Goal: Transaction & Acquisition: Book appointment/travel/reservation

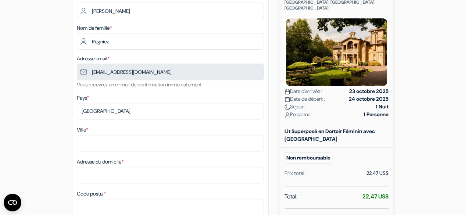
scroll to position [99, 0]
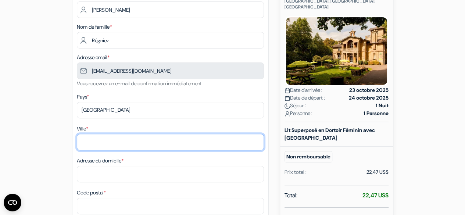
click at [84, 140] on input "Ville *" at bounding box center [170, 142] width 187 height 17
type input "i"
type input "Lille"
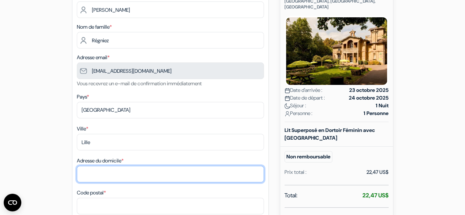
click at [90, 174] on input "Adresse du domicile *" at bounding box center [170, 174] width 187 height 17
type input "21 rue du Capitaine Ferber"
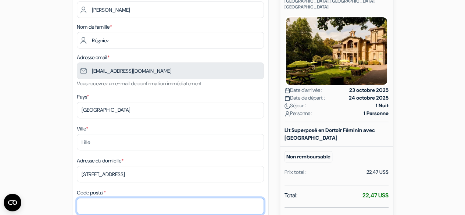
click at [93, 203] on input "Code postal *" at bounding box center [170, 206] width 187 height 17
type input "59000"
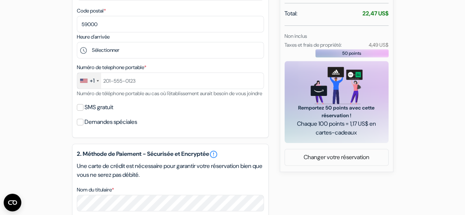
scroll to position [284, 0]
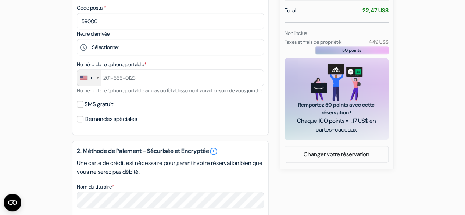
click at [51, 98] on div "add_box YHA Bath Bathwick Hill, Bath, Angleterre Détails de l'établissement X Y…" at bounding box center [232, 98] width 419 height 631
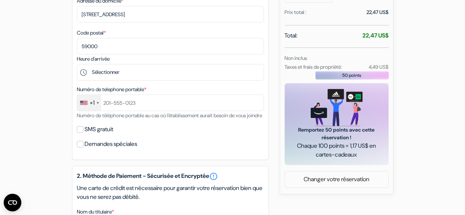
click at [97, 103] on div "+1" at bounding box center [89, 103] width 24 height 16
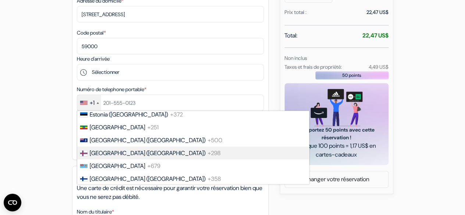
scroll to position [998, 0]
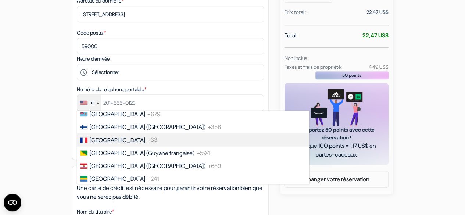
click at [109, 146] on li "France +33" at bounding box center [192, 139] width 232 height 13
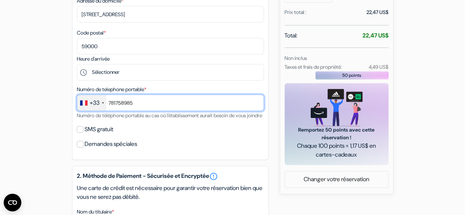
type input "781758985"
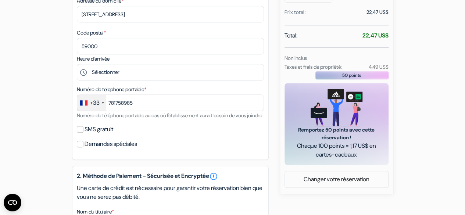
click at [54, 108] on div "add_box YHA Bath Bathwick Hill, Bath, Angleterre Détails de l'établissement X Y…" at bounding box center [232, 123] width 419 height 631
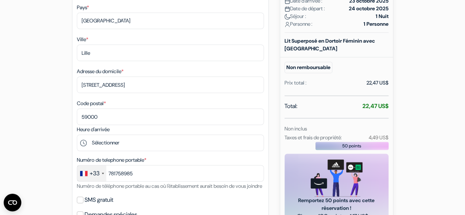
scroll to position [185, 0]
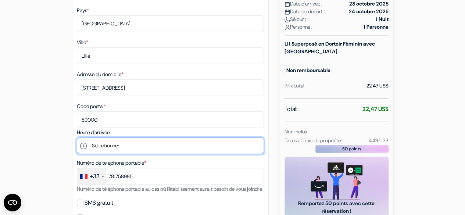
click at [100, 145] on select "Sélectionner 15:00 16:00 17:00 18:00 19:00 20:00 21:00 22:00" at bounding box center [170, 145] width 187 height 17
select select "15"
click at [77, 139] on select "Sélectionner 15:00 16:00 17:00 18:00 19:00 20:00 21:00 22:00" at bounding box center [170, 145] width 187 height 17
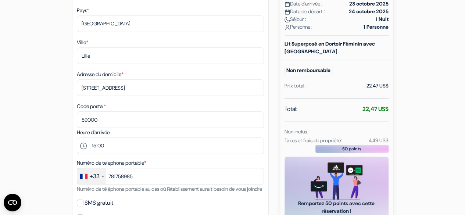
click at [64, 93] on div "add_box YHA Bath Bathwick Hill, Bath, Angleterre Détails de l'établissement X Y…" at bounding box center [232, 197] width 419 height 631
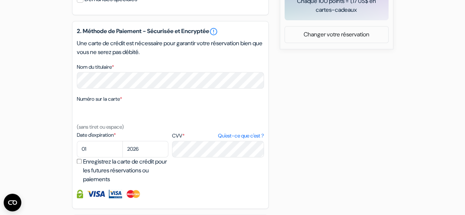
scroll to position [406, 0]
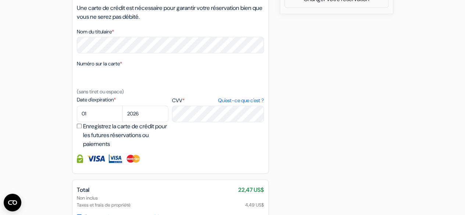
scroll to position [440, 0]
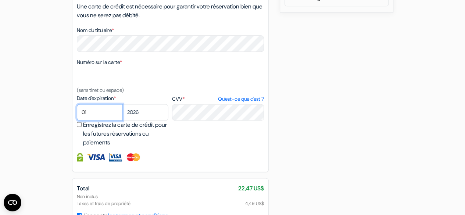
click at [94, 118] on select "01 02 03 04 05 06 07 08 09 10 11 12" at bounding box center [100, 112] width 46 height 17
select select "06"
click at [77, 115] on select "01 02 03 04 05 06 07 08 09 10 11 12" at bounding box center [100, 112] width 46 height 17
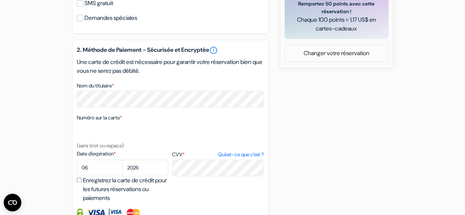
scroll to position [494, 0]
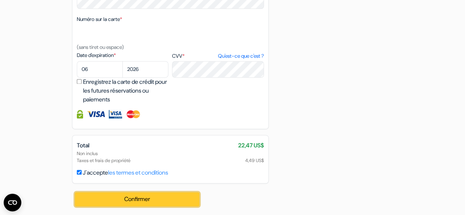
click at [109, 200] on button "Confirmer Loading..." at bounding box center [137, 199] width 125 height 14
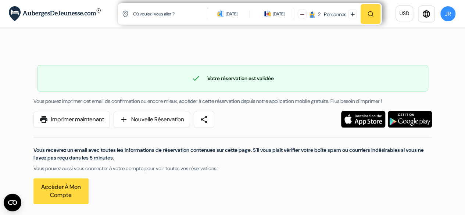
click at [164, 47] on div "check Votre réservation est validée Numéro de réservation: DORMS-BK-5395710277 …" at bounding box center [233, 130] width 410 height 173
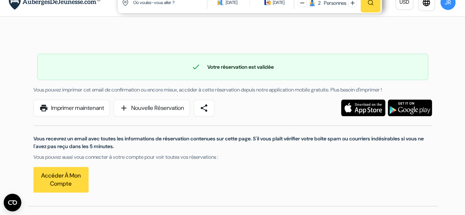
scroll to position [12, 0]
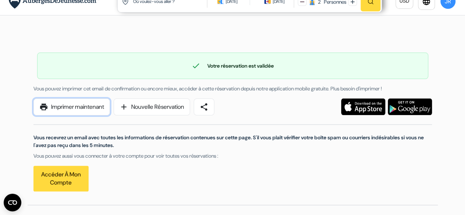
drag, startPoint x: 49, startPoint y: 107, endPoint x: 397, endPoint y: 192, distance: 357.9
click at [49, 107] on link "print Imprimer maintenant" at bounding box center [71, 106] width 76 height 17
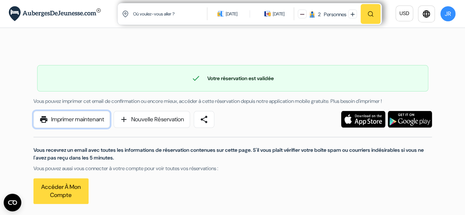
click at [78, 121] on link "print Imprimer maintenant" at bounding box center [71, 119] width 76 height 17
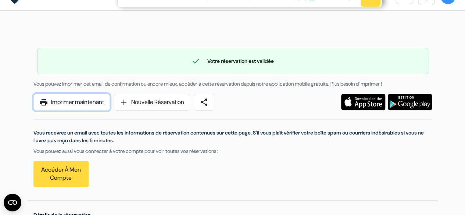
scroll to position [11, 0]
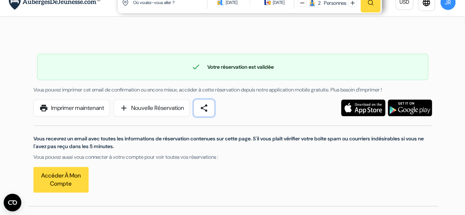
click at [214, 106] on link "share" at bounding box center [204, 108] width 21 height 17
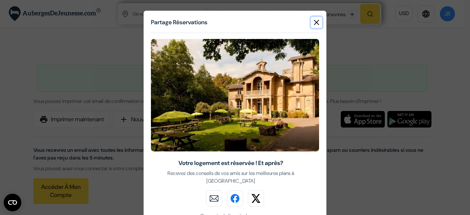
click at [319, 19] on button "Close" at bounding box center [316, 22] width 11 height 11
